Goal: Communication & Community: Answer question/provide support

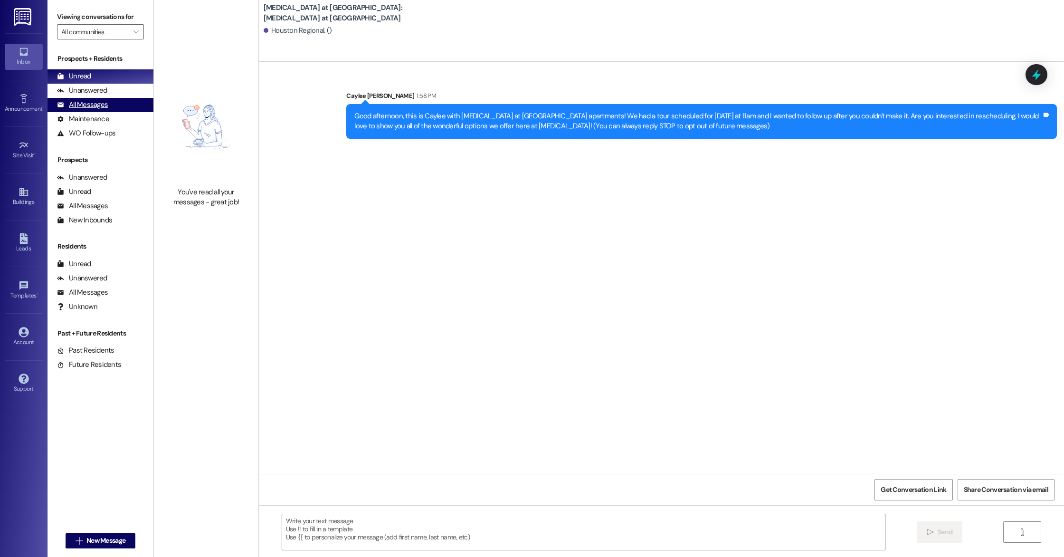
click at [122, 111] on div "All Messages (undefined)" at bounding box center [100, 105] width 106 height 14
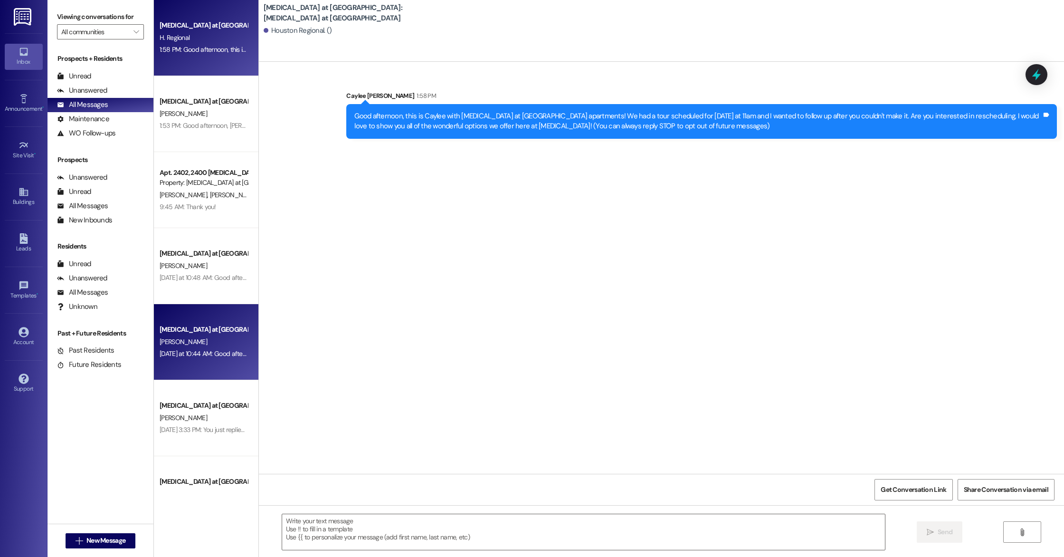
click at [204, 360] on div "[MEDICAL_DATA] at [GEOGRAPHIC_DATA] [PERSON_NAME] [DATE] at 10:44 AM: Good afte…" at bounding box center [206, 342] width 104 height 76
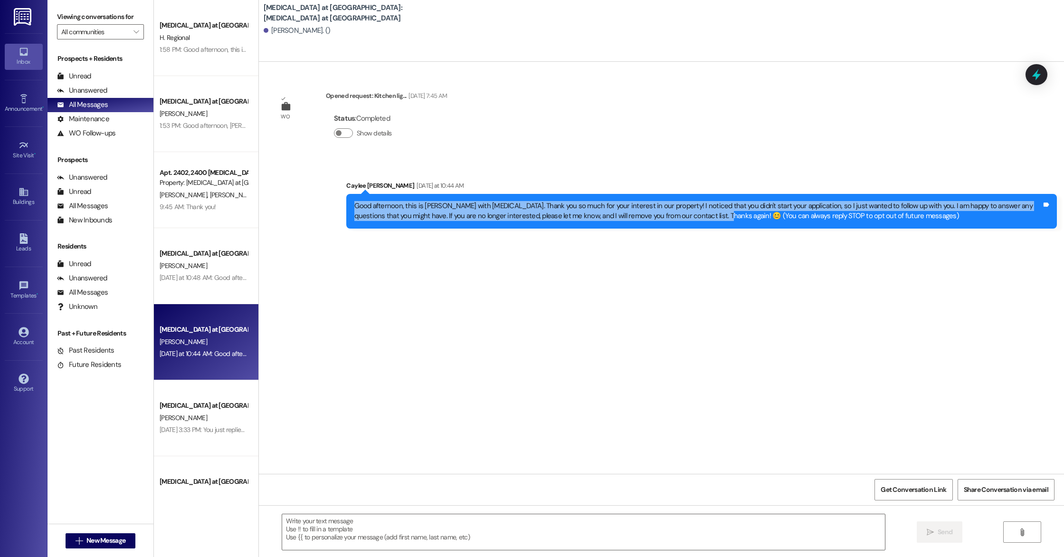
drag, startPoint x: 348, startPoint y: 206, endPoint x: 683, endPoint y: 217, distance: 335.9
click at [683, 217] on div "Good afternoon, this is [PERSON_NAME] with [MEDICAL_DATA]. Thank you so much fo…" at bounding box center [697, 211] width 687 height 20
copy div "Good afternoon, this is [PERSON_NAME] with [MEDICAL_DATA]. Thank you so much fo…"
click at [96, 541] on span "New Message" at bounding box center [105, 540] width 39 height 10
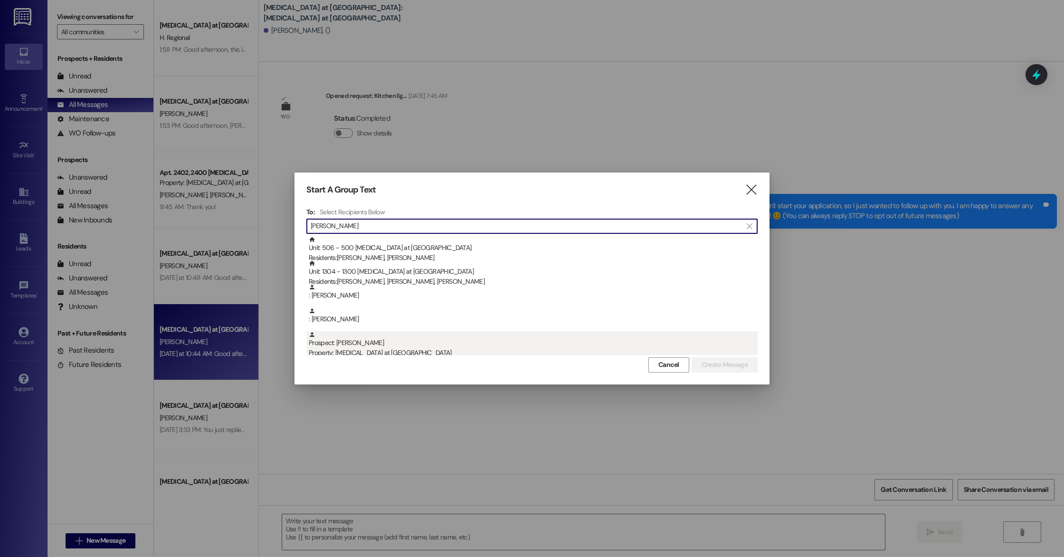
type input "[PERSON_NAME]"
click at [330, 343] on div "Prospect: [PERSON_NAME] Property: [MEDICAL_DATA] at [GEOGRAPHIC_DATA]" at bounding box center [533, 344] width 449 height 27
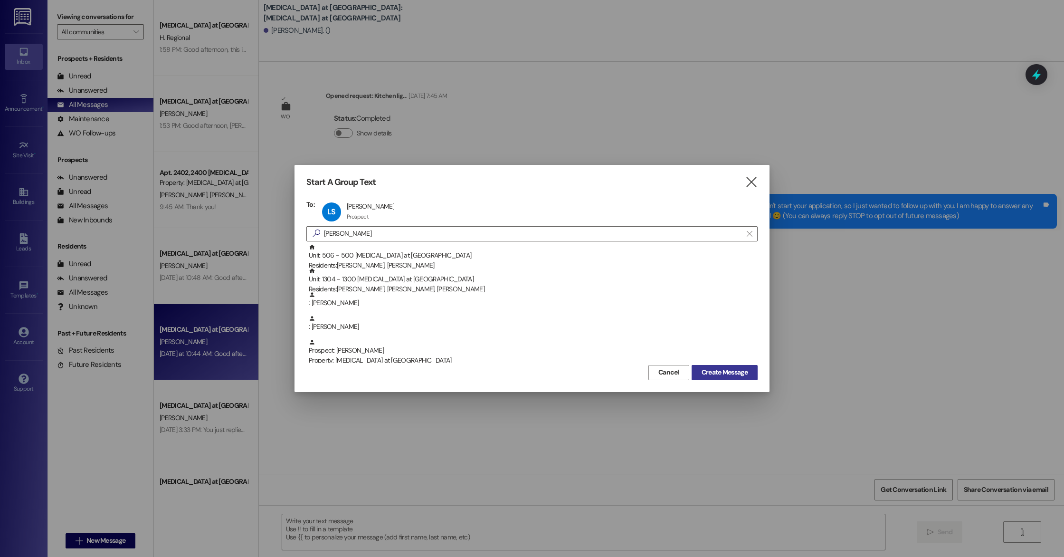
click at [739, 365] on button "Create Message" at bounding box center [724, 372] width 66 height 15
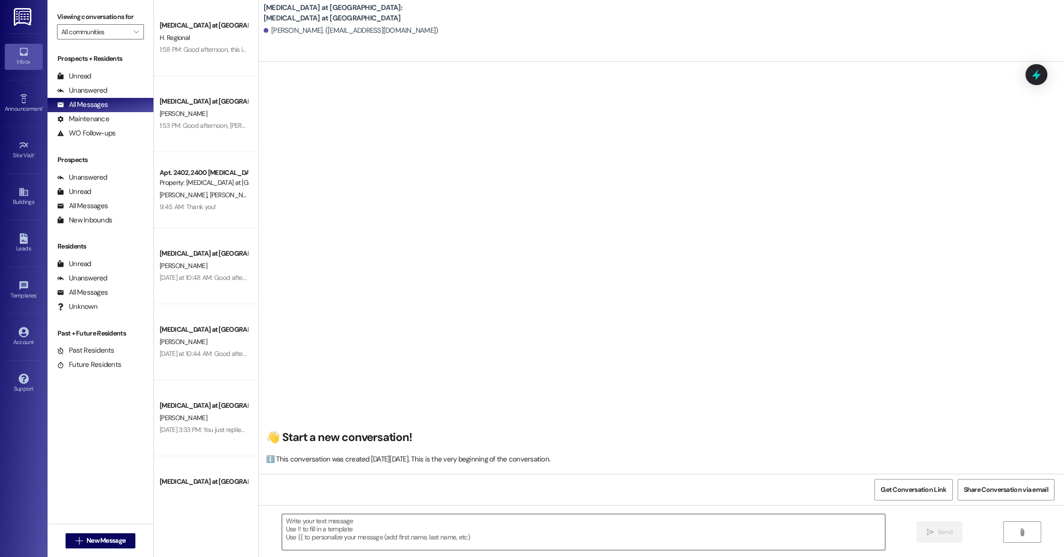
click at [406, 538] on textarea at bounding box center [583, 532] width 603 height 36
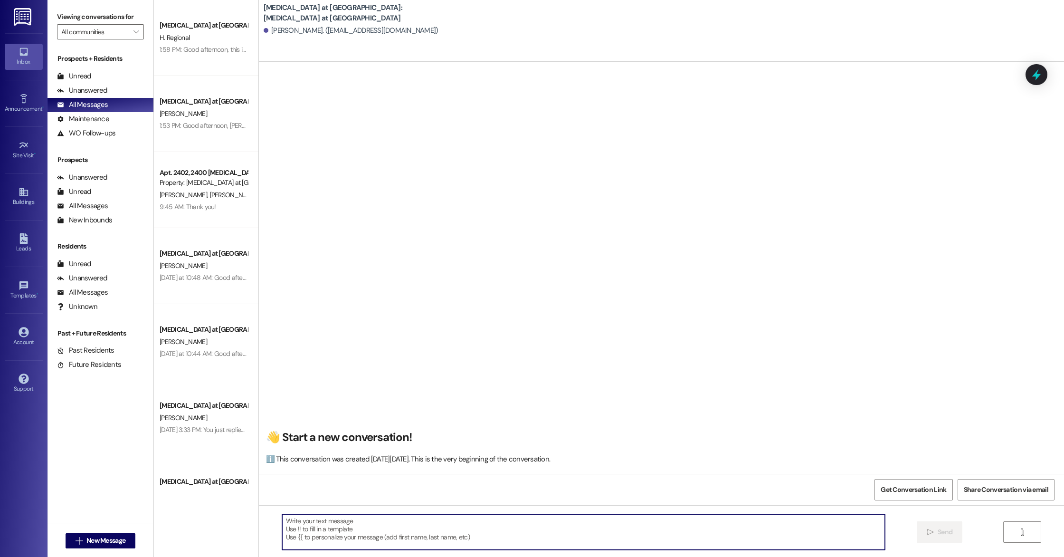
paste textarea "Good afternoon, this is [PERSON_NAME] with [MEDICAL_DATA]. Thank you so much fo…"
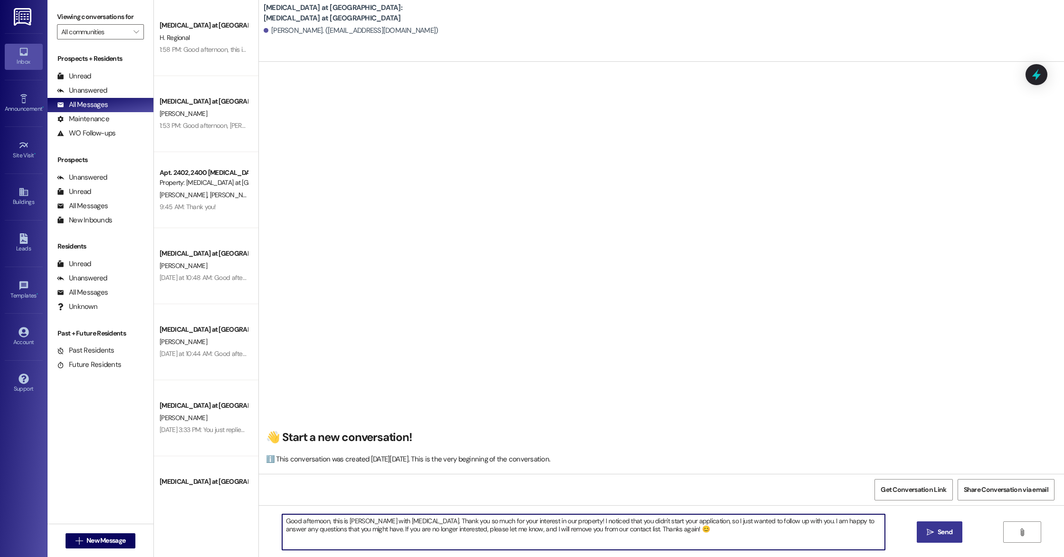
type textarea "Good afternoon, this is [PERSON_NAME] with [MEDICAL_DATA]. Thank you so much fo…"
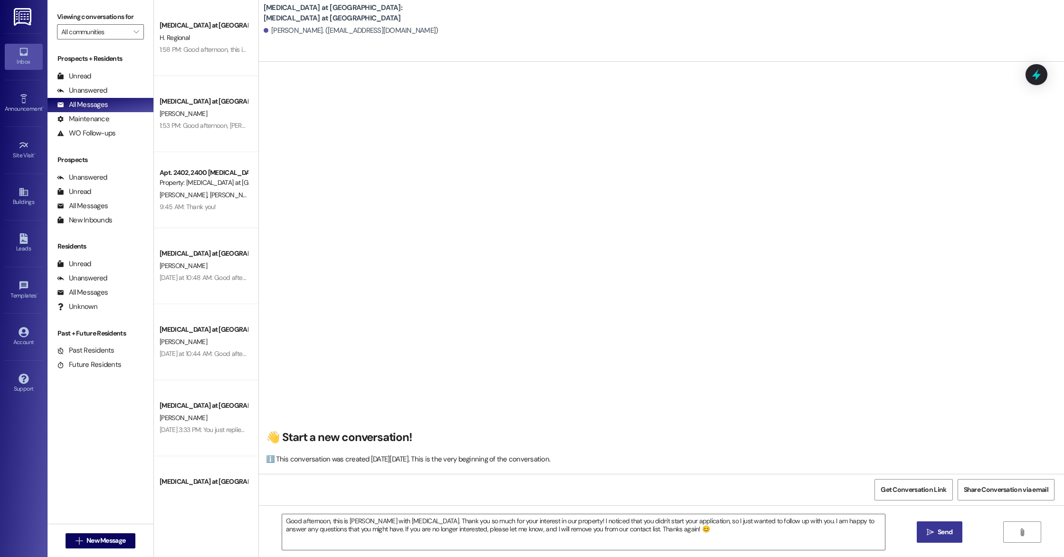
click at [935, 537] on button " Send" at bounding box center [939, 531] width 46 height 21
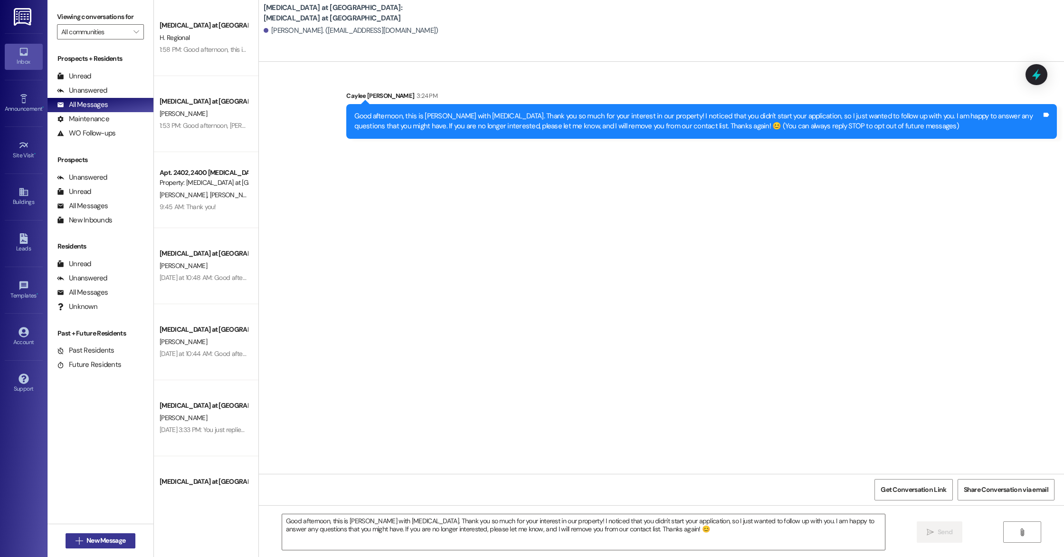
click at [98, 537] on span "New Message" at bounding box center [105, 540] width 39 height 10
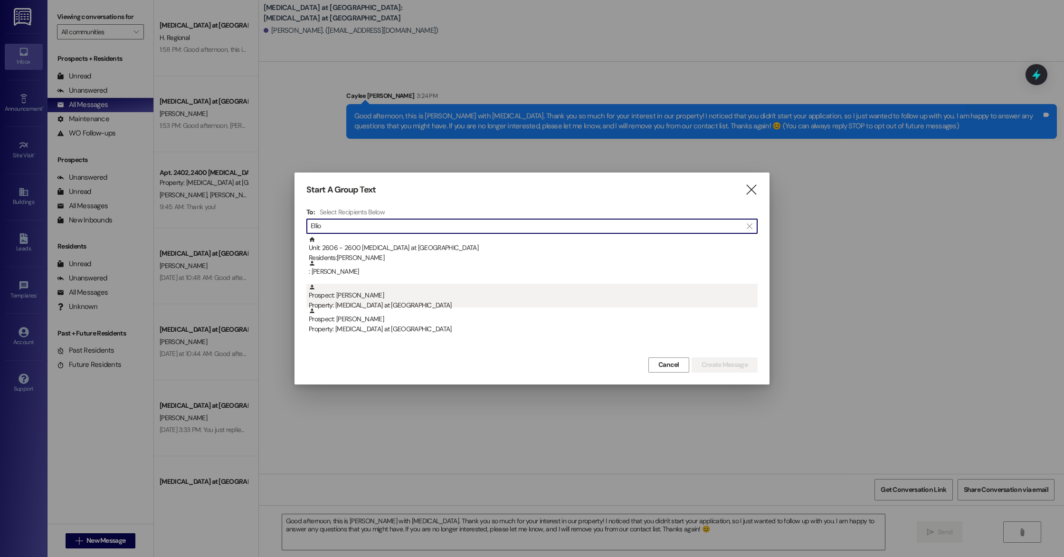
type input "Ellio"
click at [488, 291] on div "Prospect: [PERSON_NAME] Property: [MEDICAL_DATA] at [GEOGRAPHIC_DATA]" at bounding box center [533, 296] width 449 height 27
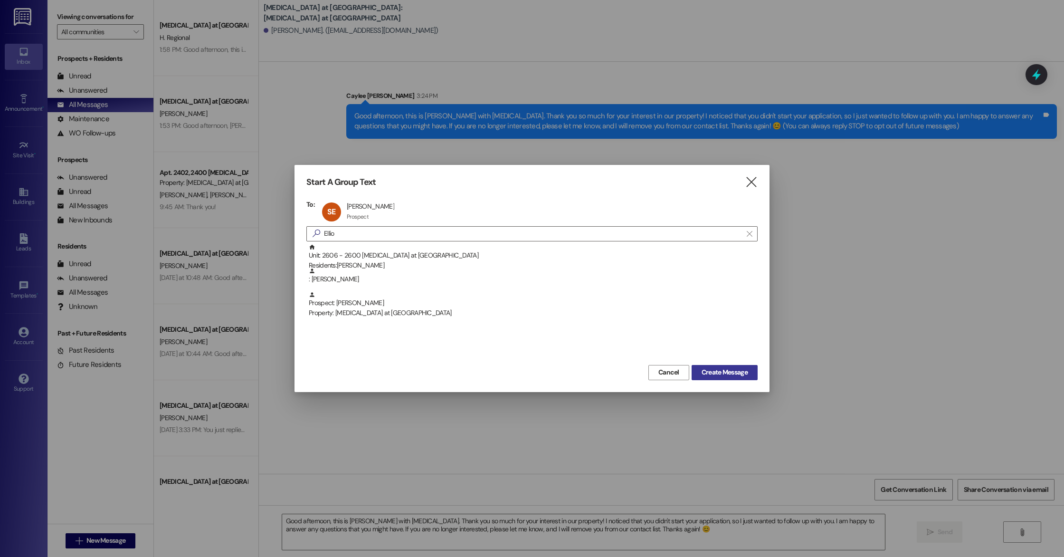
click at [726, 378] on button "Create Message" at bounding box center [724, 372] width 66 height 15
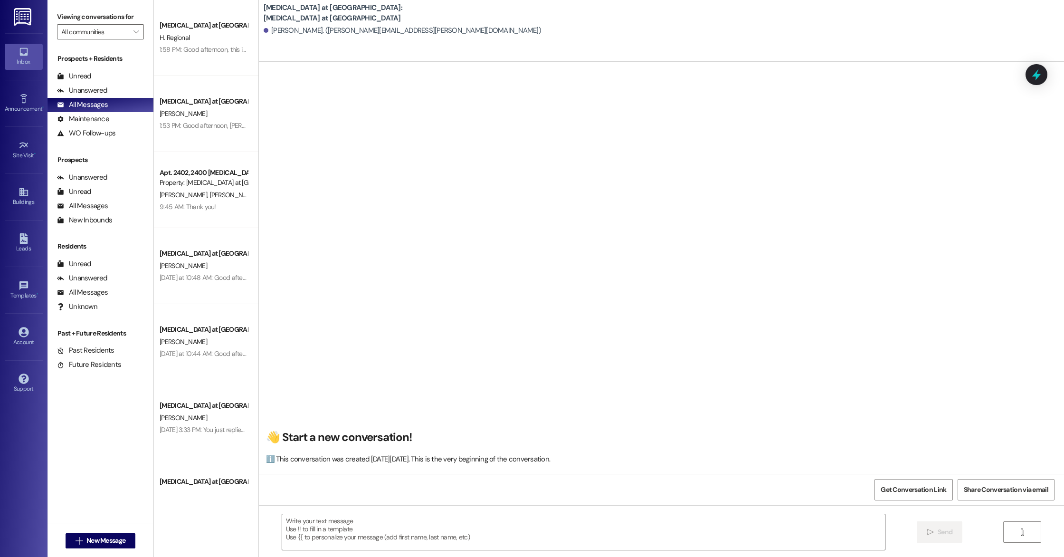
click at [475, 542] on textarea at bounding box center [583, 532] width 603 height 36
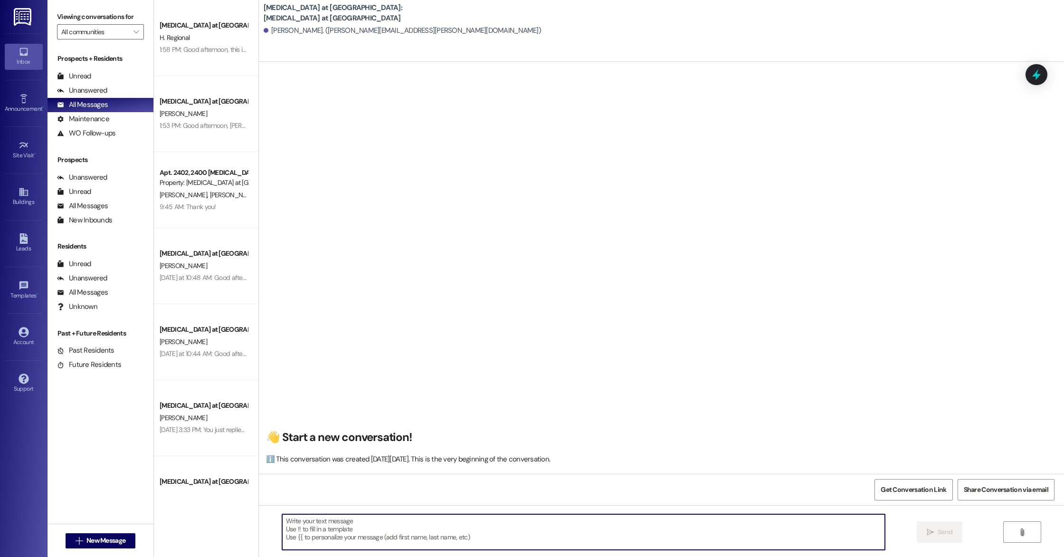
paste textarea "Good afternoon, this is [PERSON_NAME] with [MEDICAL_DATA]. Thank you so much fo…"
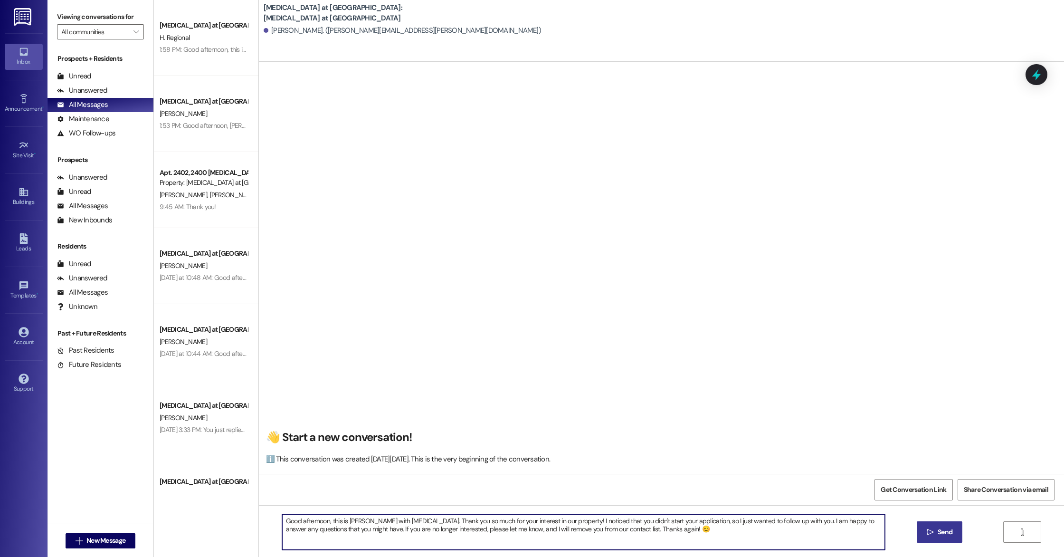
type textarea "Good afternoon, this is [PERSON_NAME] with [MEDICAL_DATA]. Thank you so much fo…"
click at [932, 528] on icon "" at bounding box center [929, 532] width 7 height 8
